Goal: Navigation & Orientation: Find specific page/section

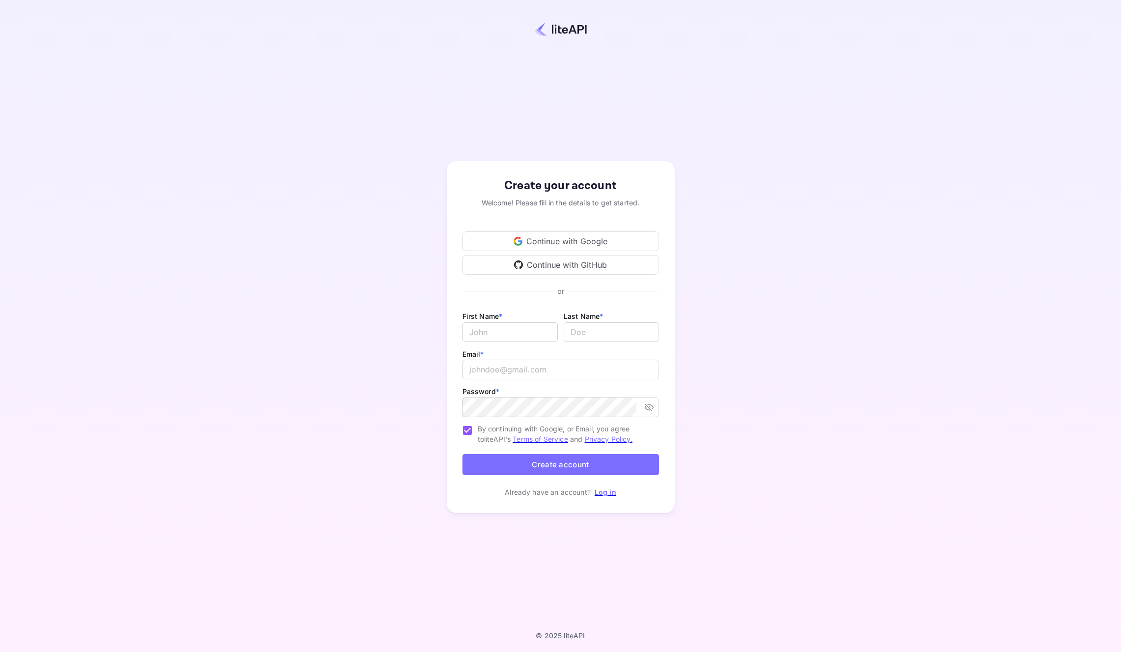
click at [596, 242] on div "Continue with Google" at bounding box center [561, 242] width 197 height 20
click at [964, 634] on link "log in" at bounding box center [1032, 628] width 142 height 20
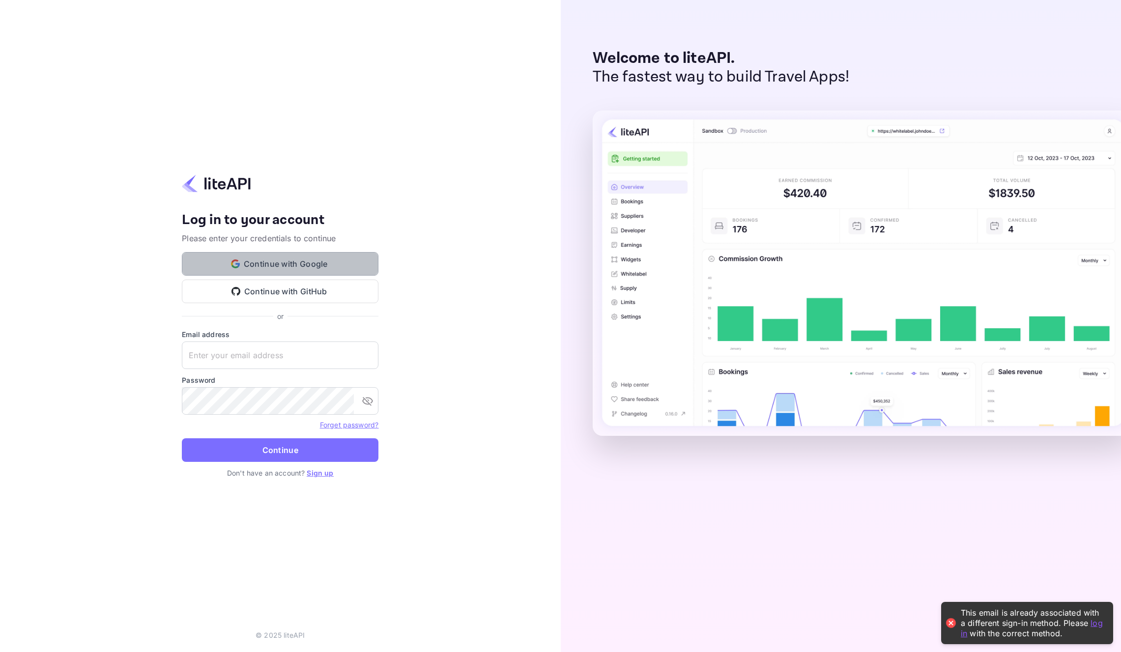
click at [291, 262] on button "Continue with Google" at bounding box center [280, 264] width 197 height 24
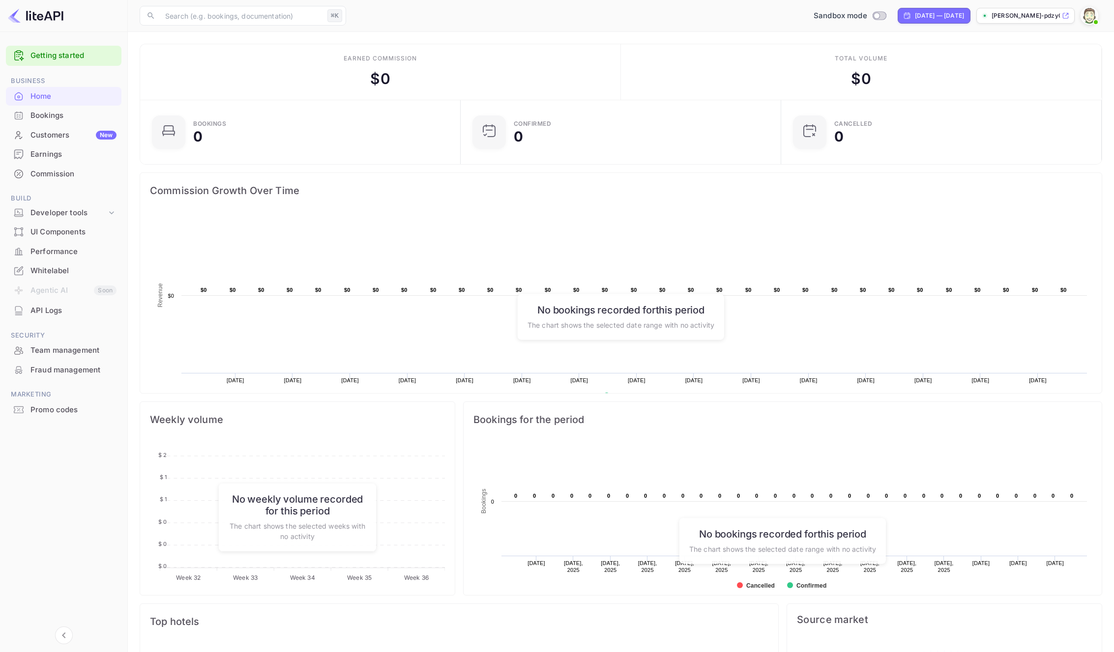
scroll to position [152, 307]
click at [867, 14] on input "Switch to Production mode" at bounding box center [877, 15] width 20 height 6
checkbox input "false"
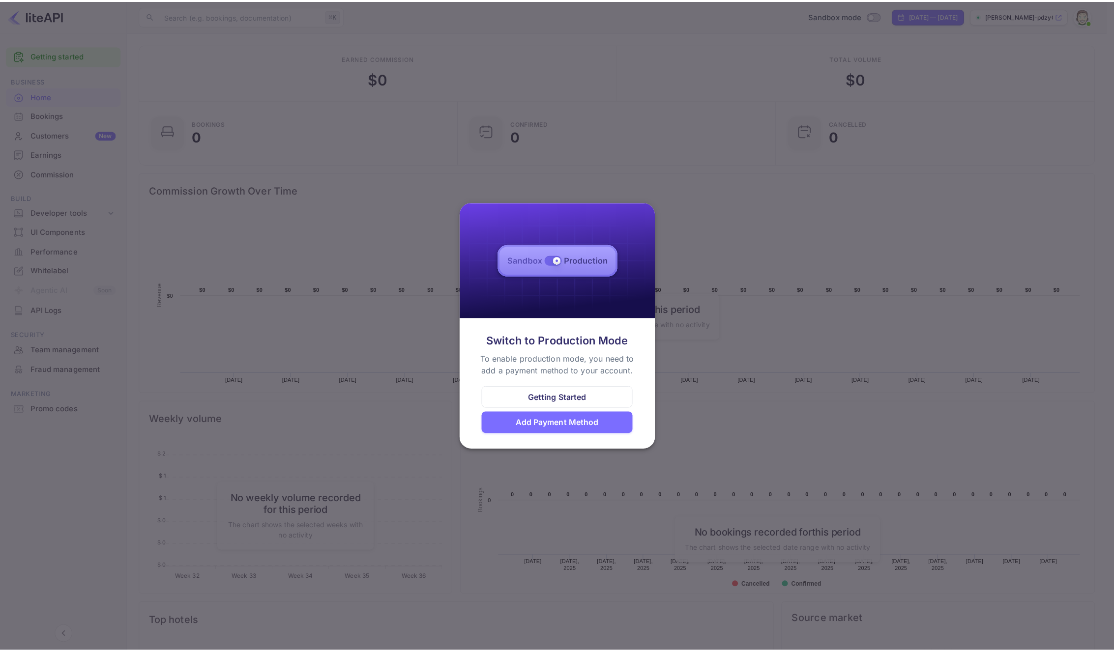
scroll to position [8, 8]
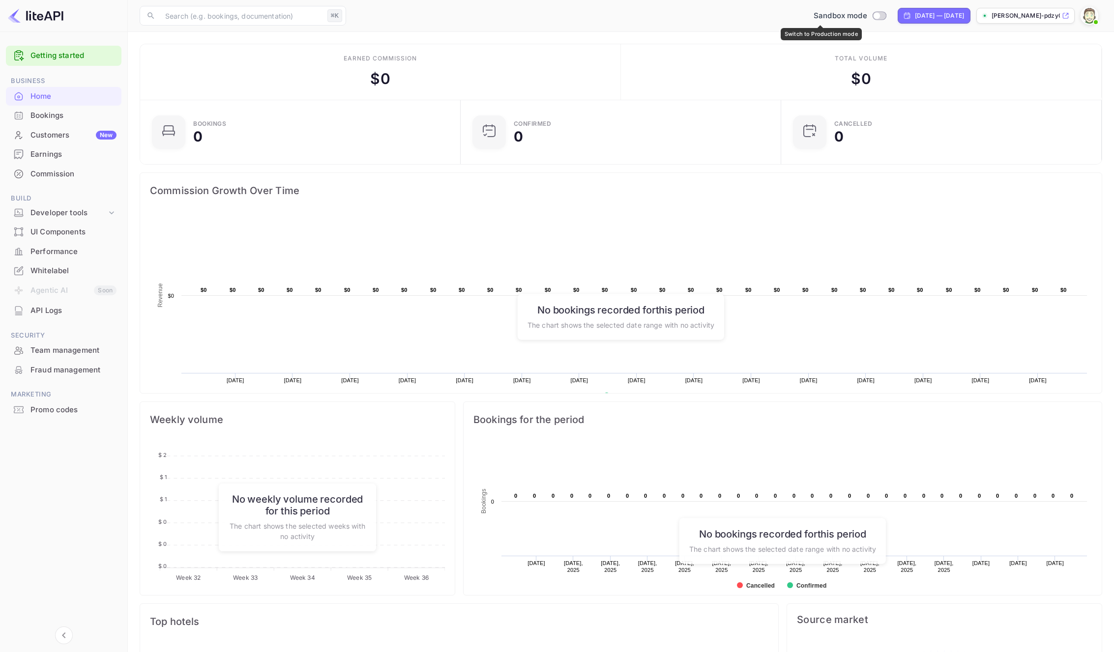
click at [52, 268] on div "Whitelabel" at bounding box center [73, 270] width 86 height 11
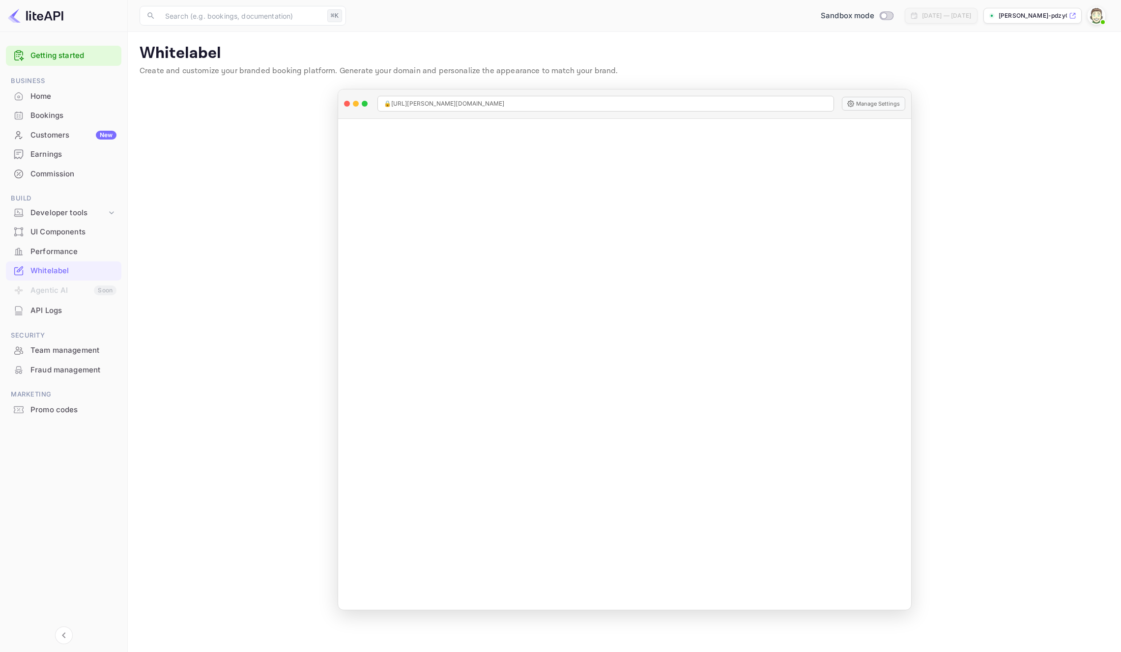
click at [65, 234] on div "UI Components" at bounding box center [73, 232] width 86 height 11
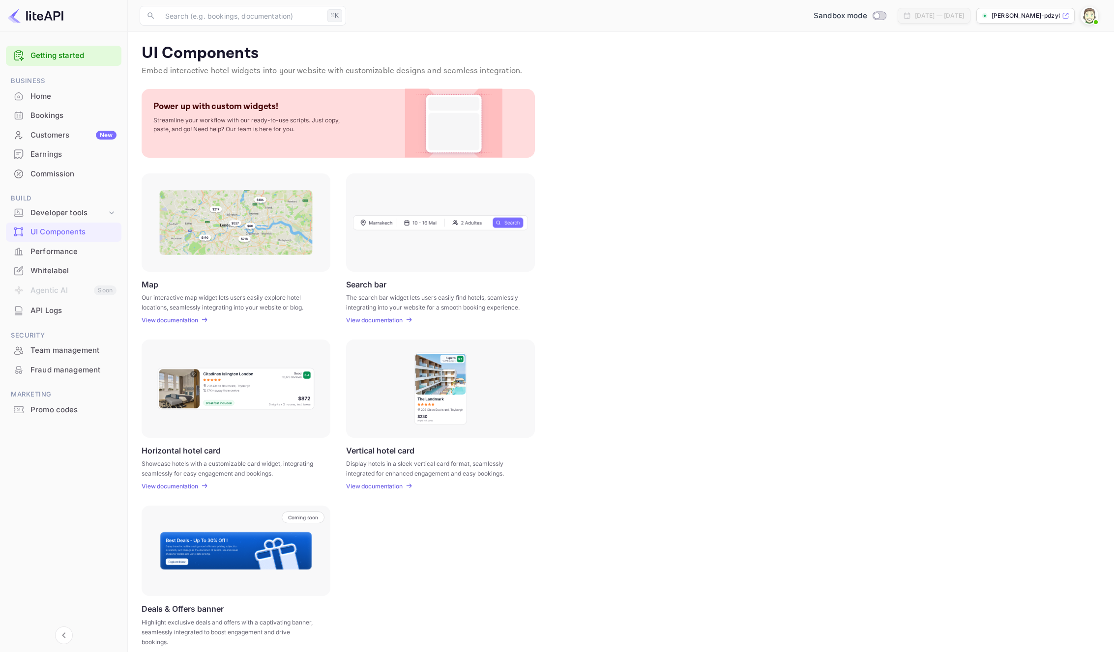
scroll to position [10, 0]
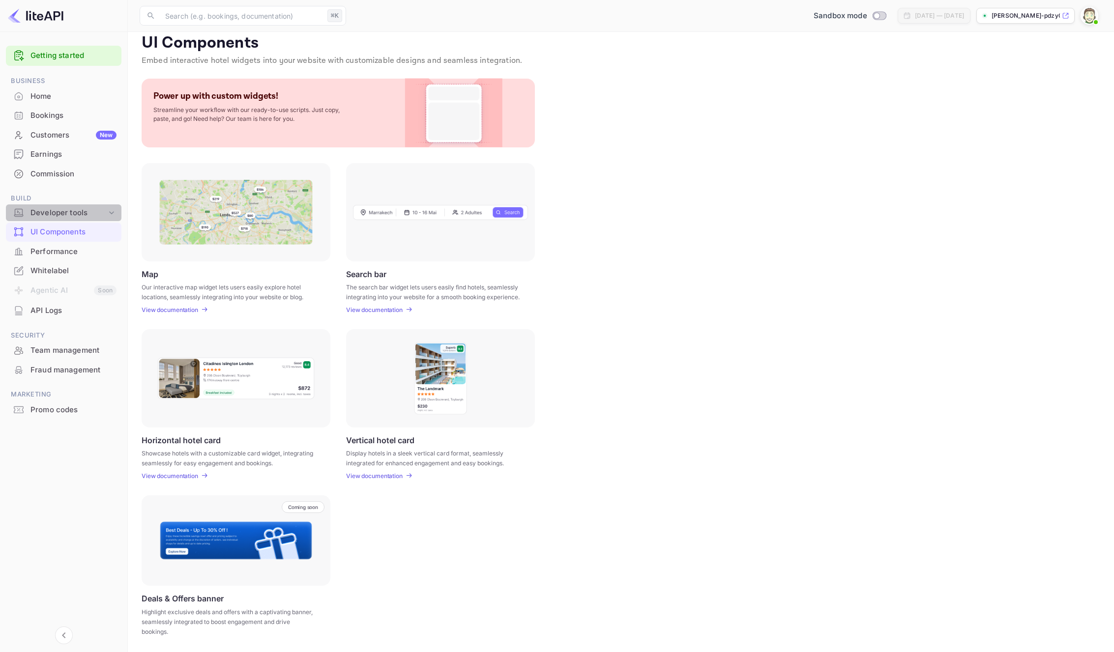
click at [60, 210] on div "Developer tools" at bounding box center [68, 212] width 76 height 11
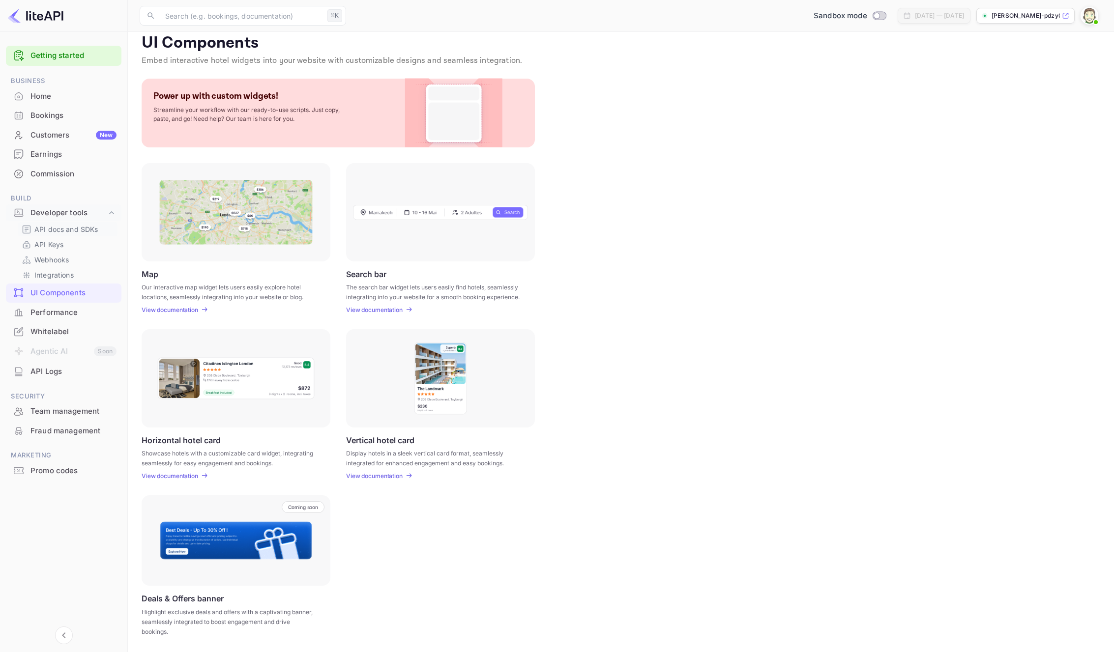
click at [61, 226] on p "API docs and SDKs" at bounding box center [66, 229] width 64 height 10
